Goal: Navigation & Orientation: Find specific page/section

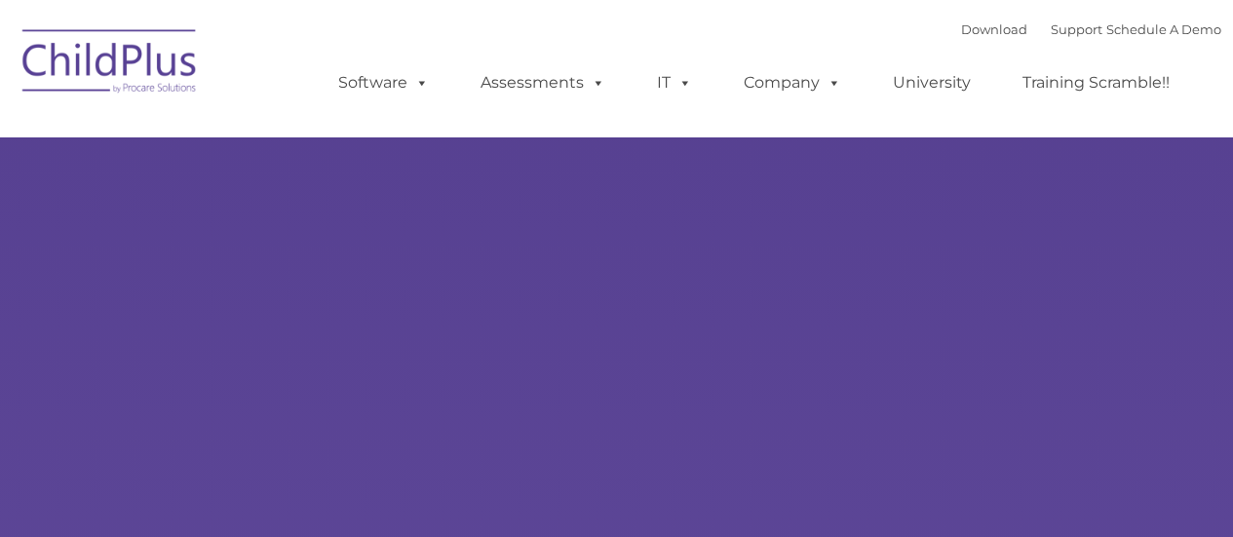
type input ""
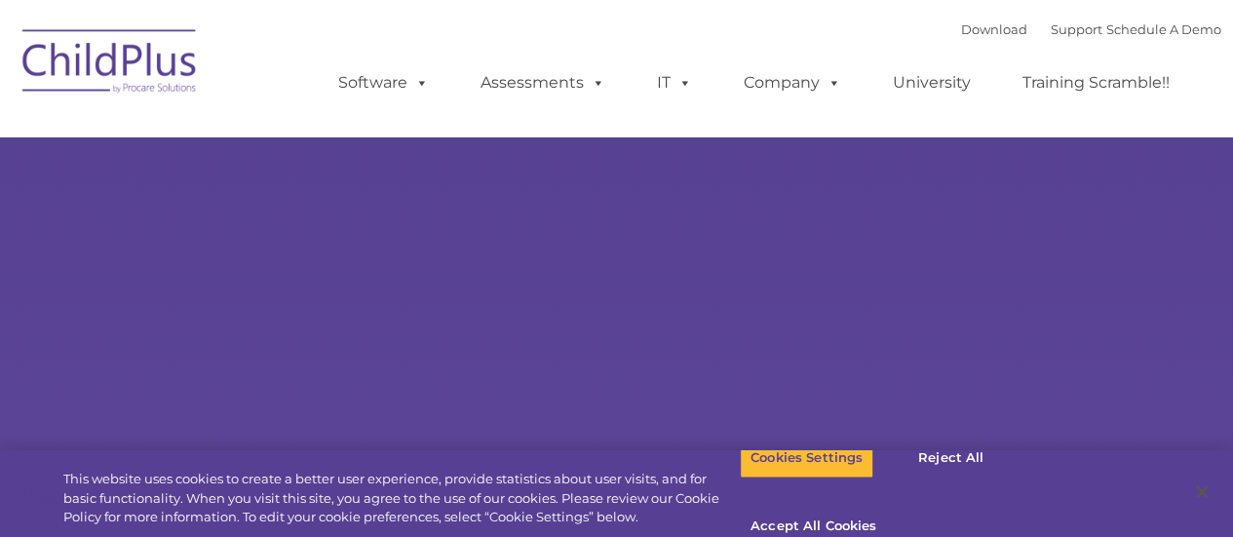
select select "MEDIUM"
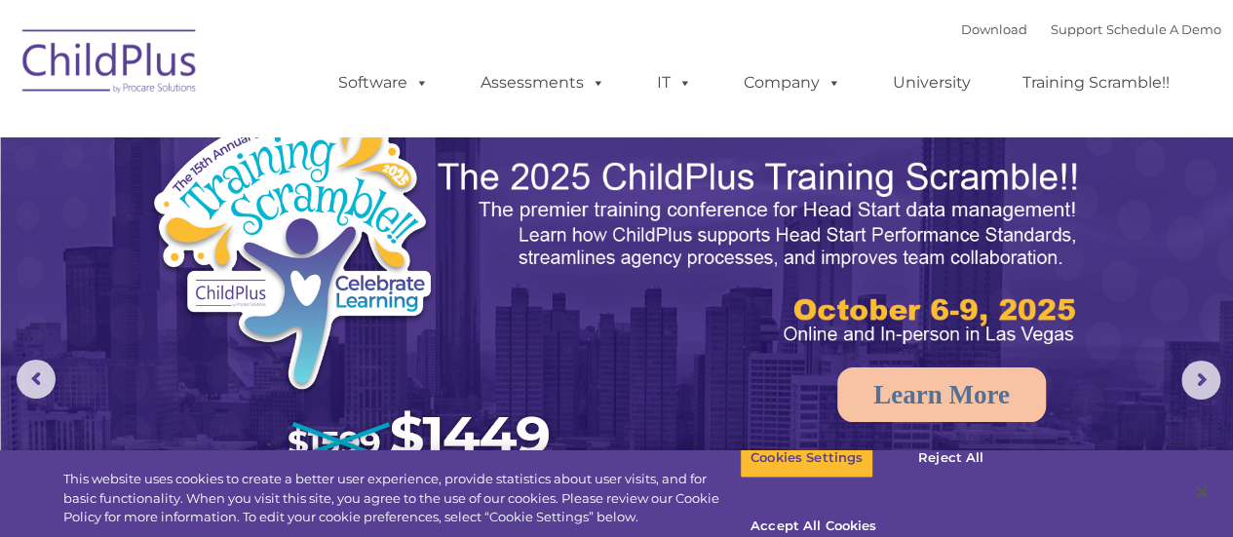
click at [336, 217] on img at bounding box center [356, 296] width 414 height 383
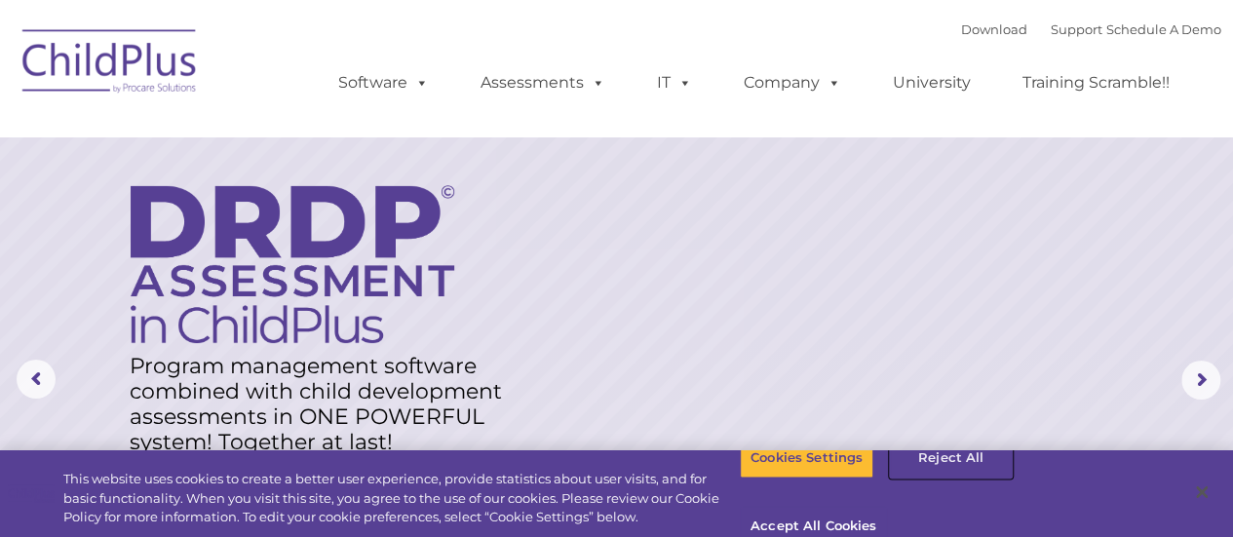
click at [959, 479] on button "Reject All" at bounding box center [951, 458] width 122 height 41
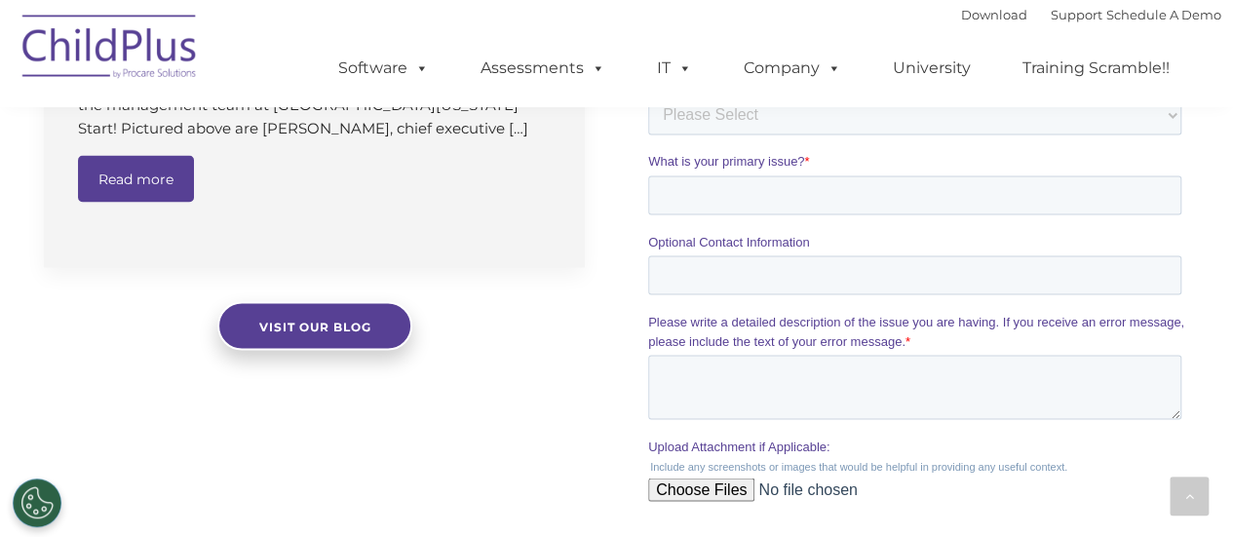
scroll to position [1722, 0]
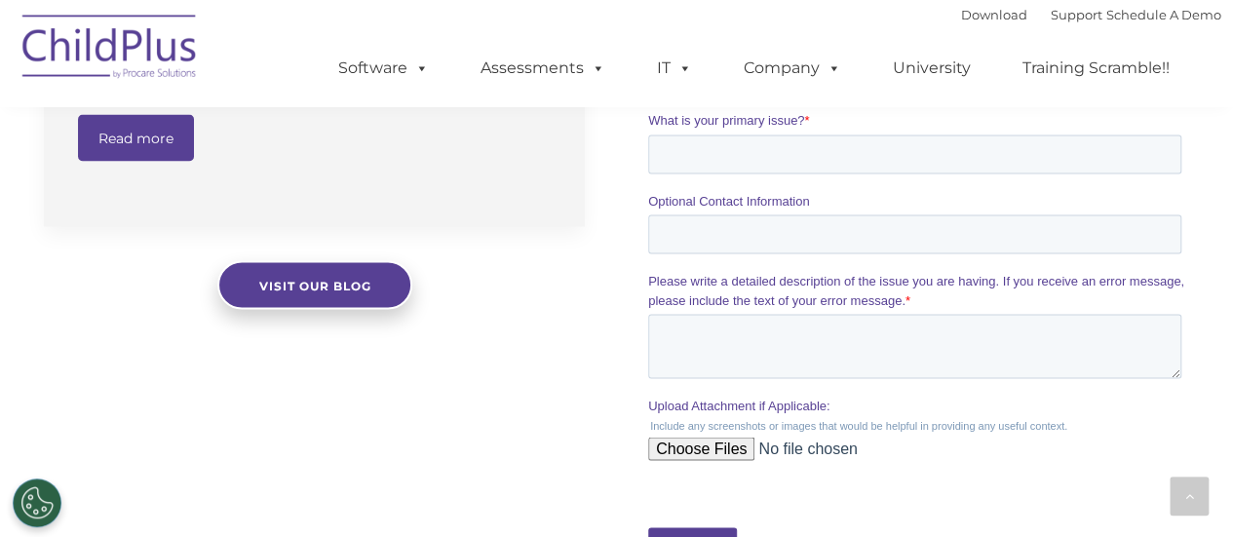
drag, startPoint x: 1219, startPoint y: 375, endPoint x: 1201, endPoint y: 380, distance: 18.2
click at [1201, 380] on div at bounding box center [919, 140] width 605 height 986
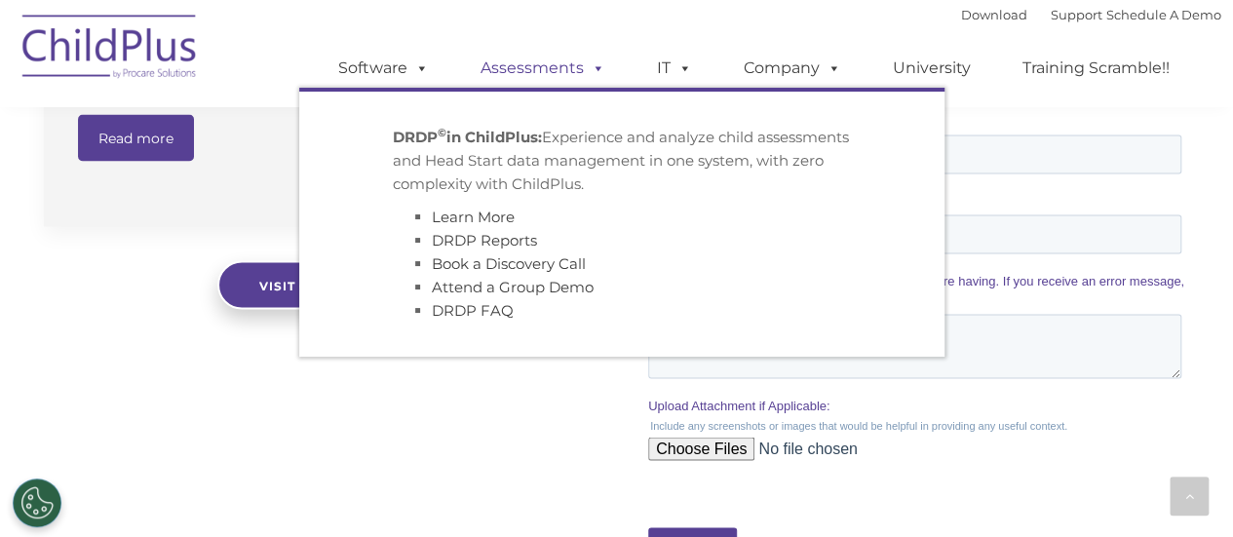
click at [557, 76] on link "Assessments" at bounding box center [543, 68] width 164 height 39
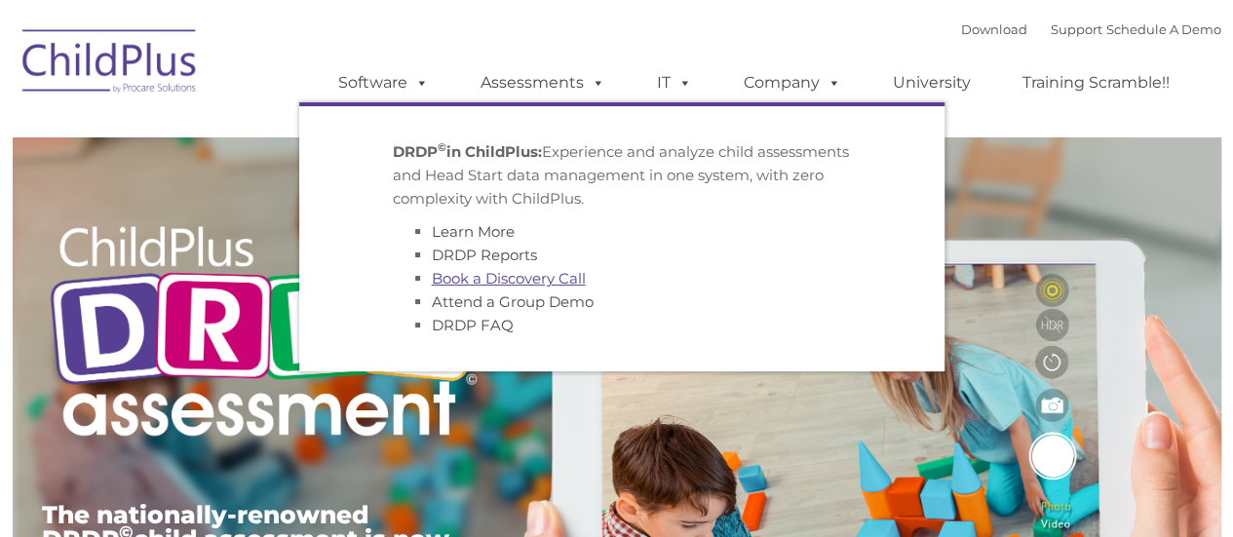
type input ""
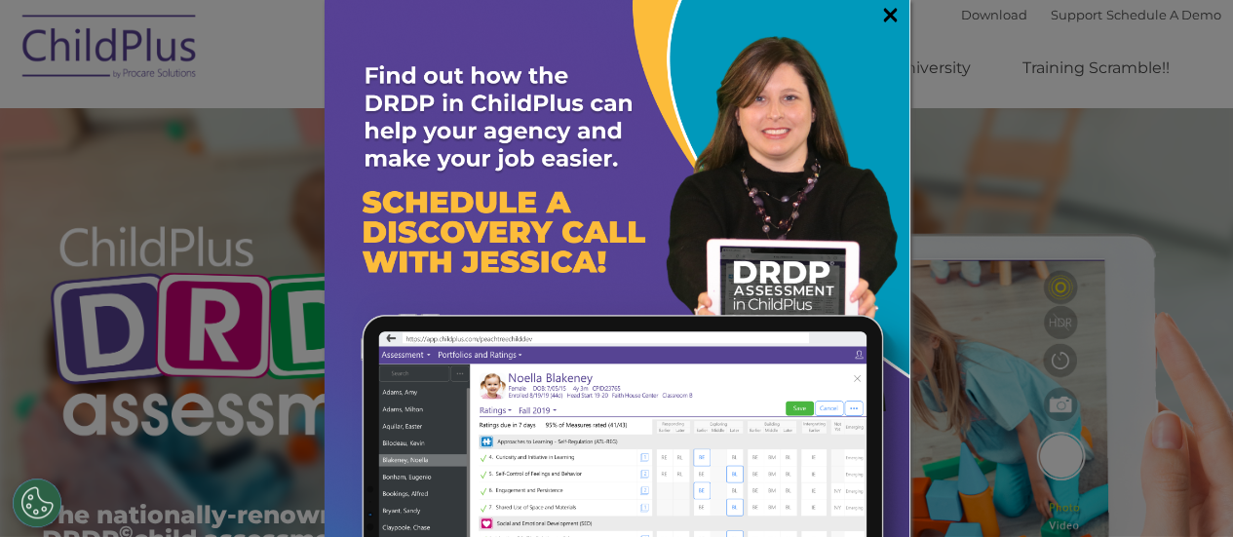
click at [879, 17] on link "×" at bounding box center [890, 15] width 22 height 20
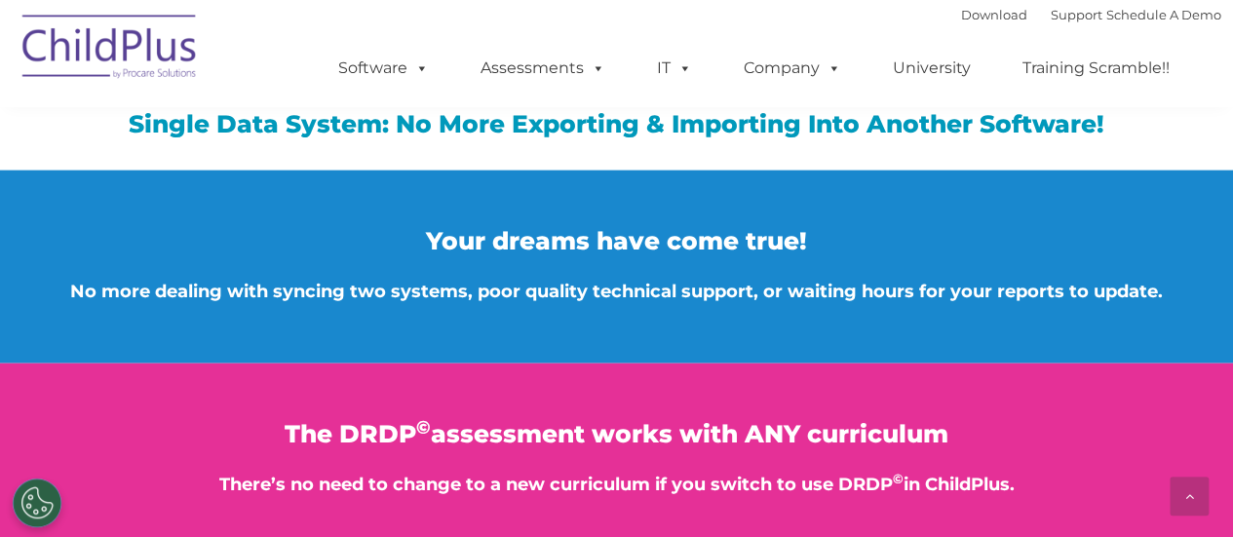
drag, startPoint x: 1247, startPoint y: 36, endPoint x: 1216, endPoint y: 82, distance: 55.4
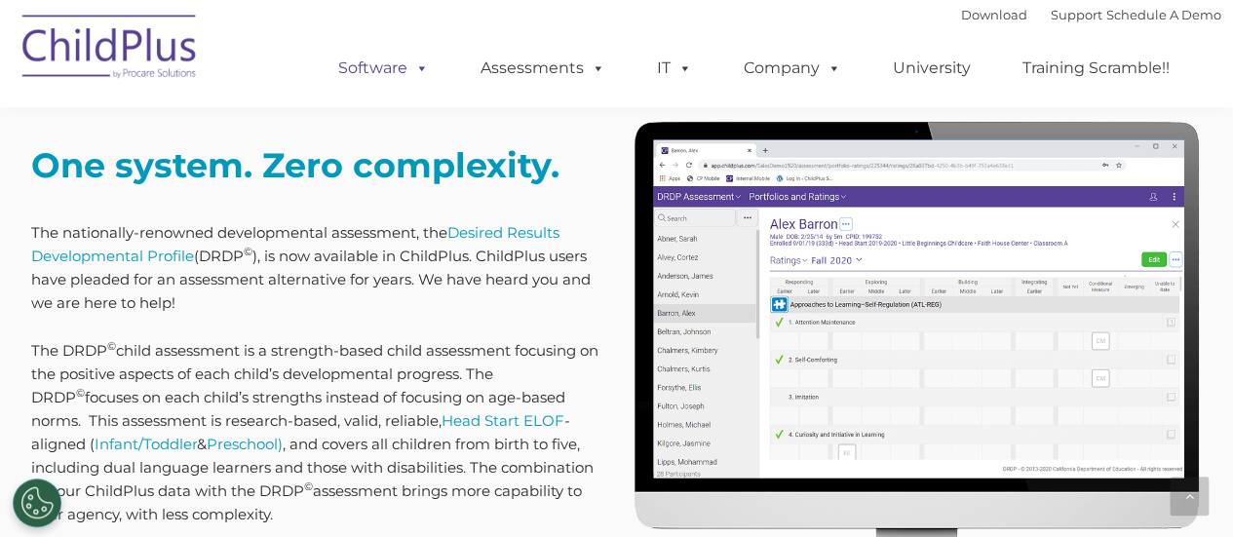
click at [394, 67] on link "Software" at bounding box center [384, 68] width 130 height 39
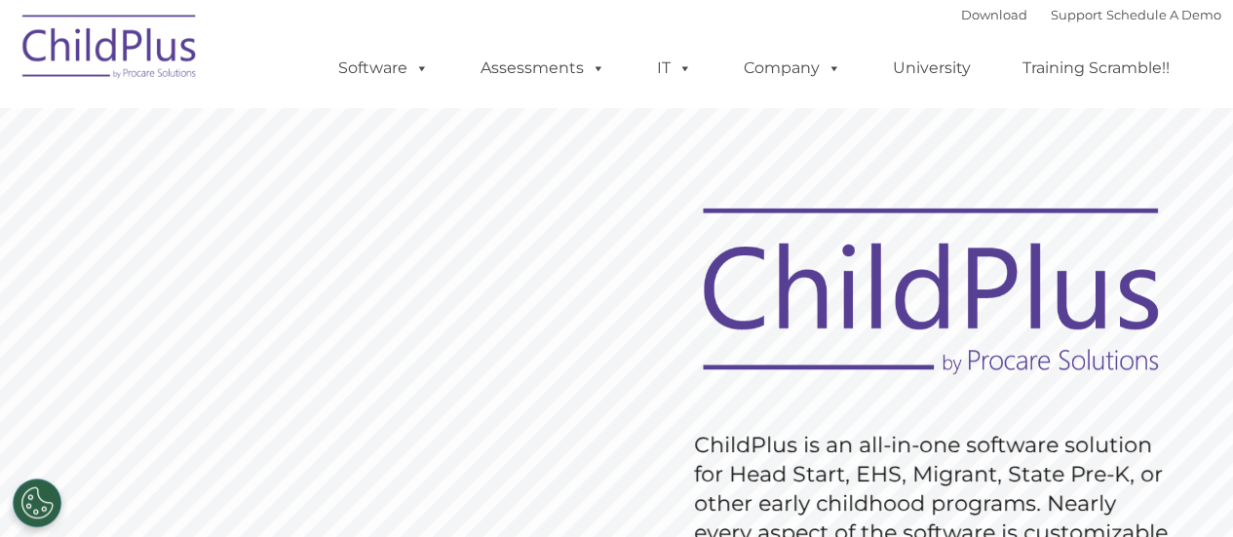
type input ""
